Goal: Navigation & Orientation: Find specific page/section

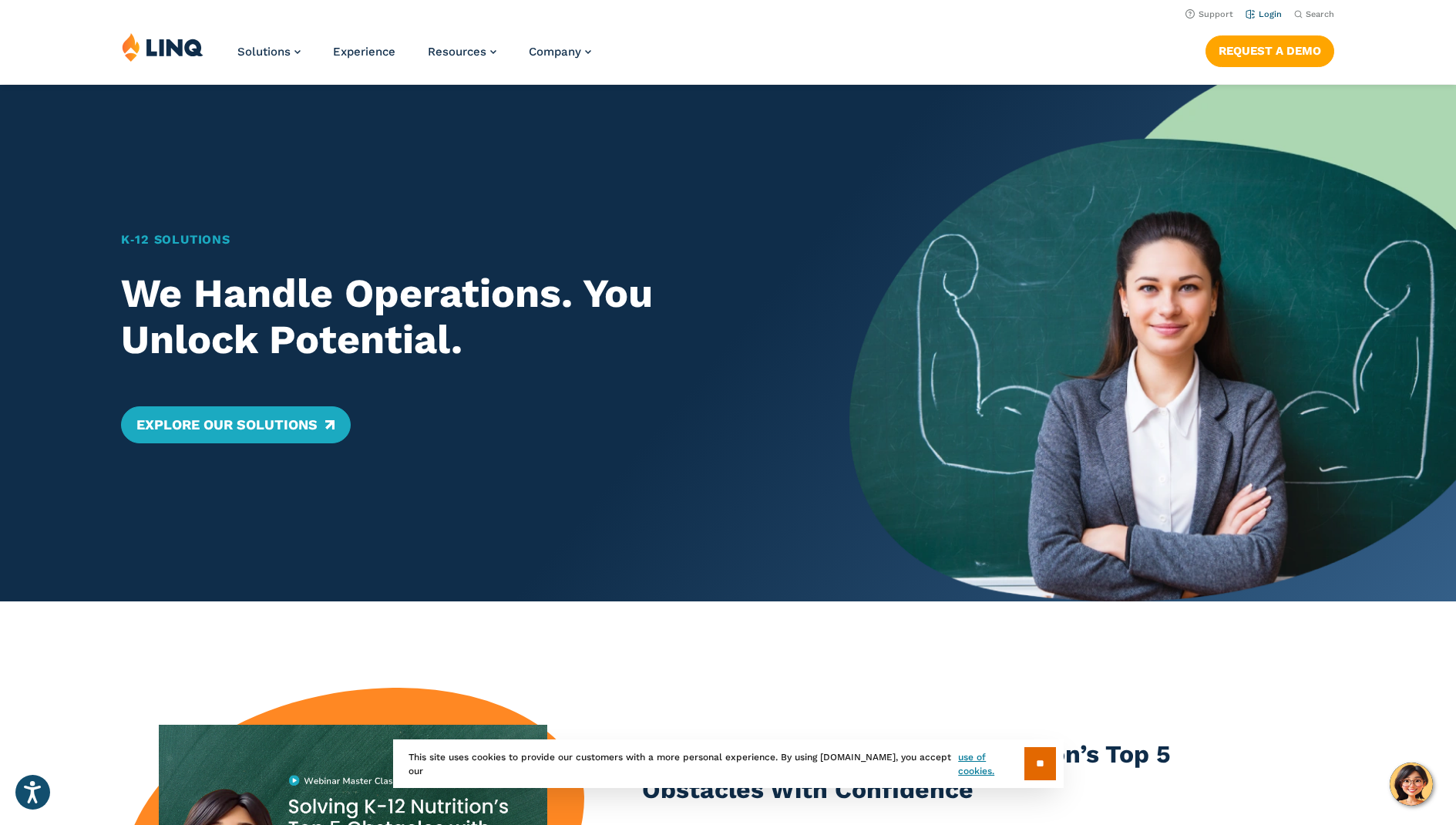
click at [1254, 12] on link "Login" at bounding box center [1264, 14] width 36 height 10
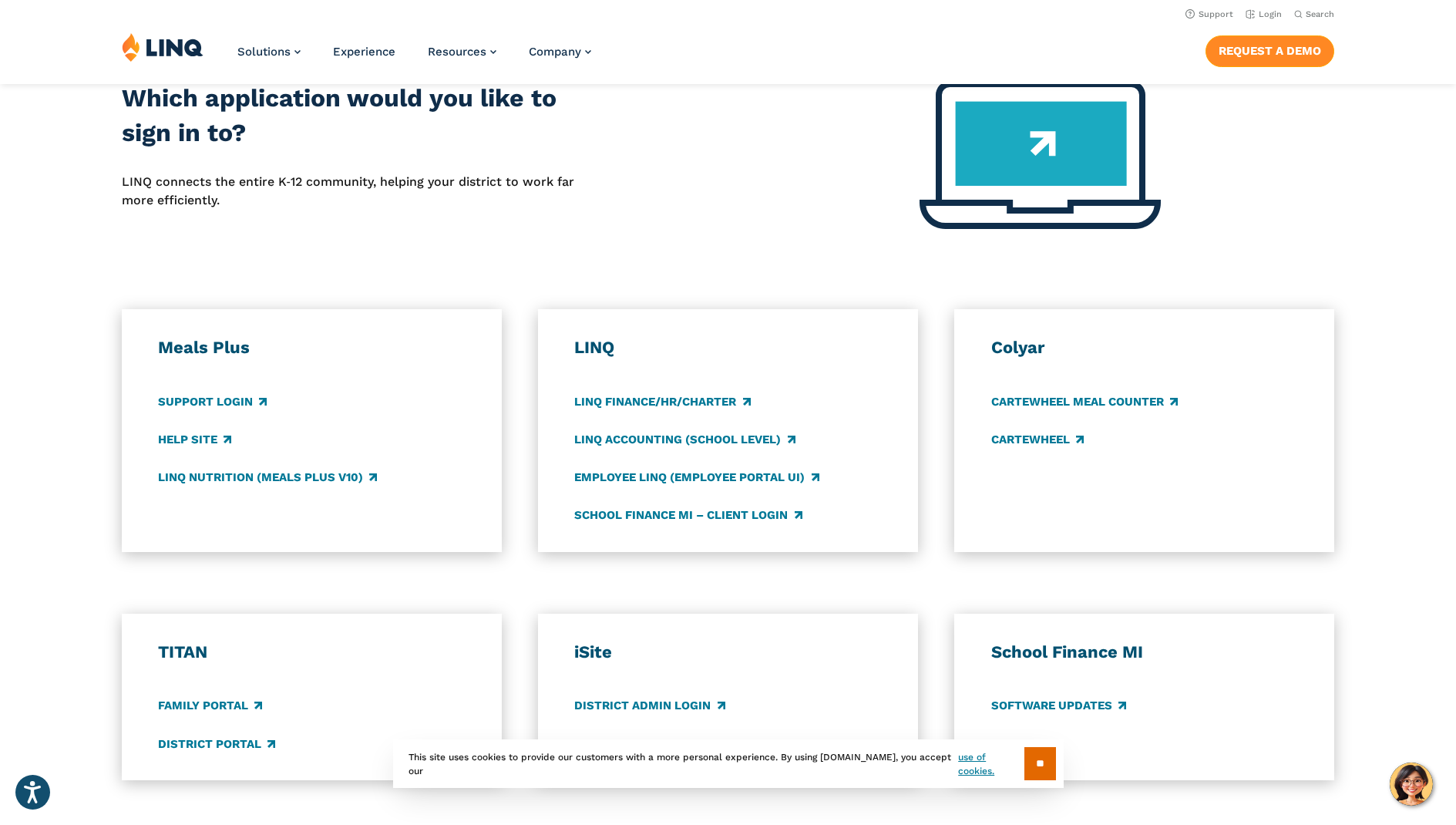
scroll to position [386, 0]
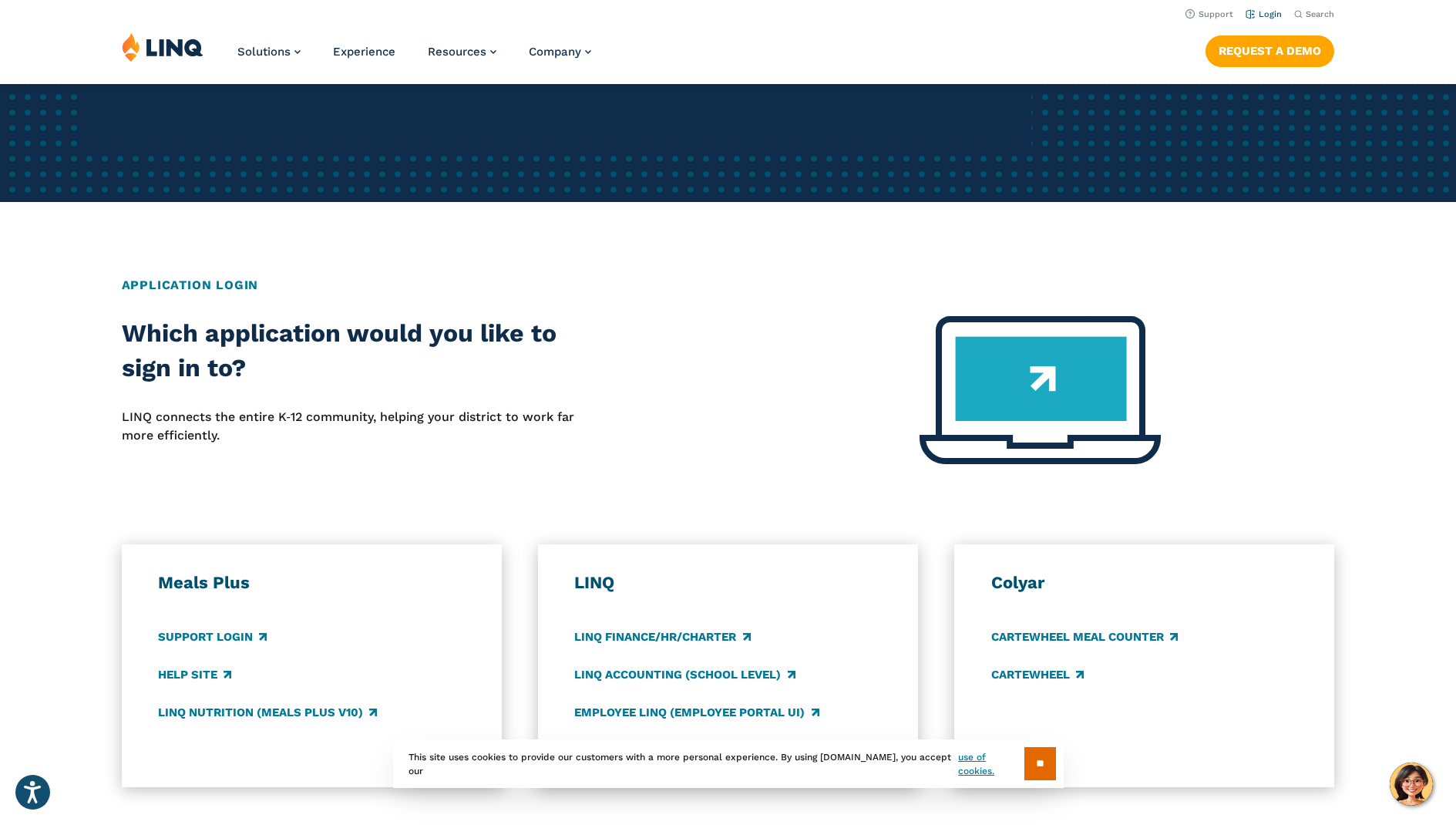
click at [1271, 13] on link "Login" at bounding box center [1264, 14] width 36 height 10
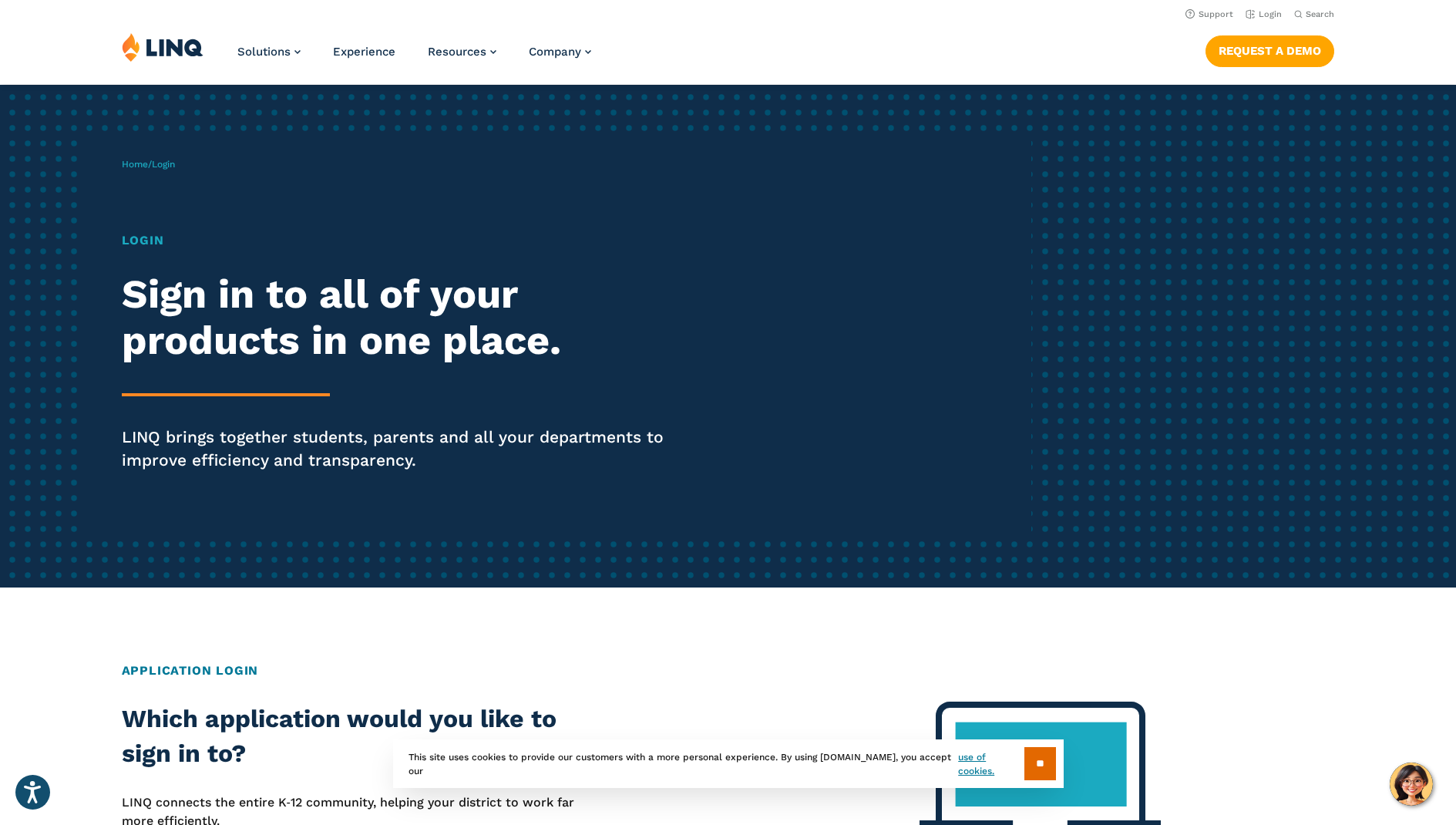
click at [611, 23] on header "Support Login Search Search for: Solutions Nutrition Overview NEW School Nutrit…" at bounding box center [728, 42] width 1456 height 84
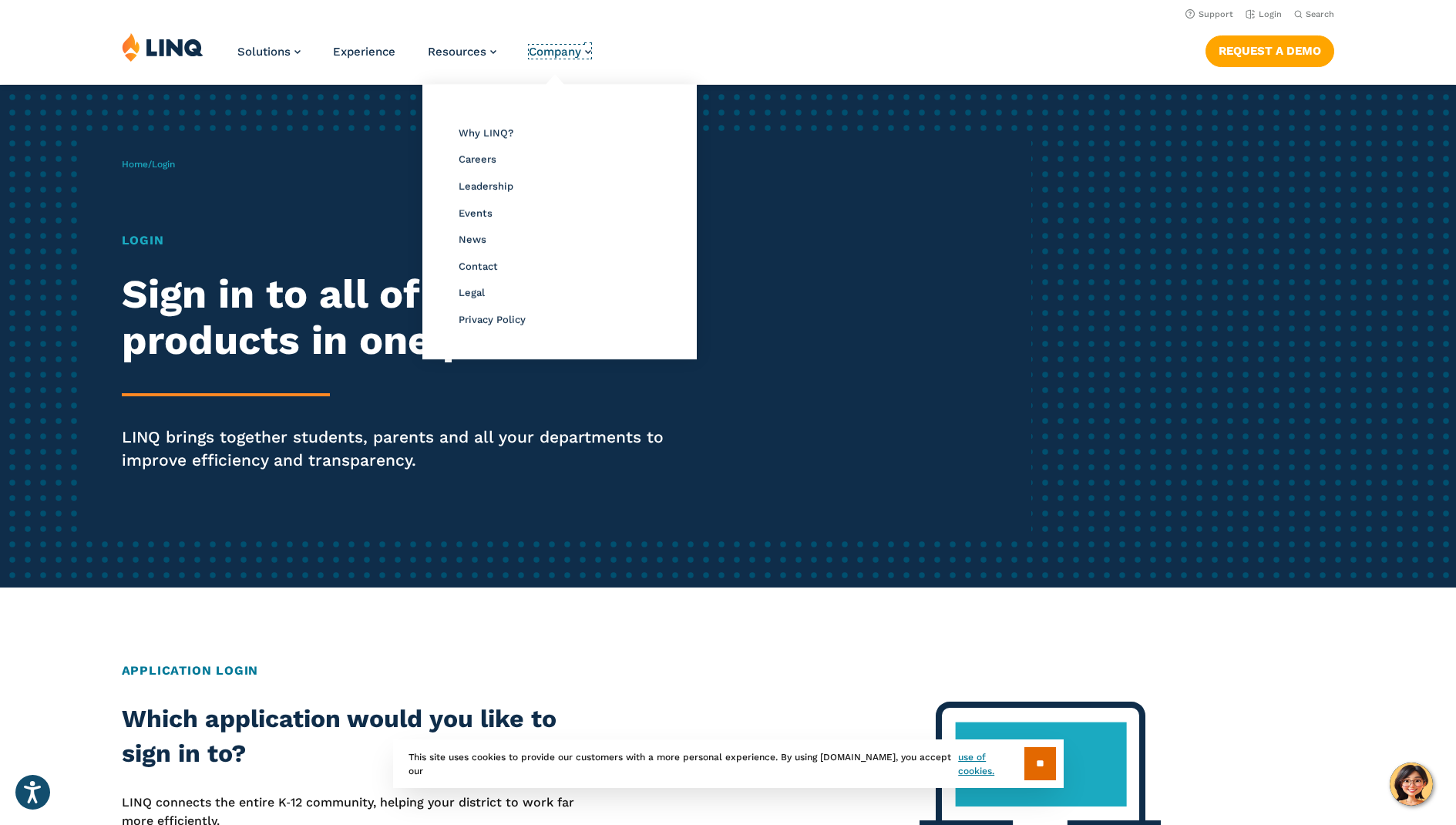
click at [577, 44] on span "Company" at bounding box center [555, 51] width 53 height 14
